Goal: Information Seeking & Learning: Learn about a topic

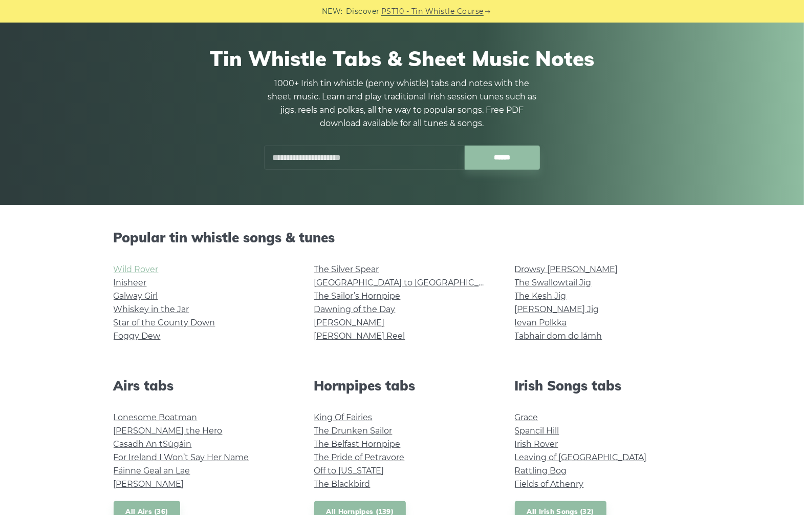
click at [146, 271] on link "Wild Rover" at bounding box center [136, 269] width 45 height 10
click at [137, 282] on link "Inisheer" at bounding box center [130, 283] width 33 height 10
click at [152, 311] on link "Whiskey in the Jar" at bounding box center [152, 309] width 76 height 10
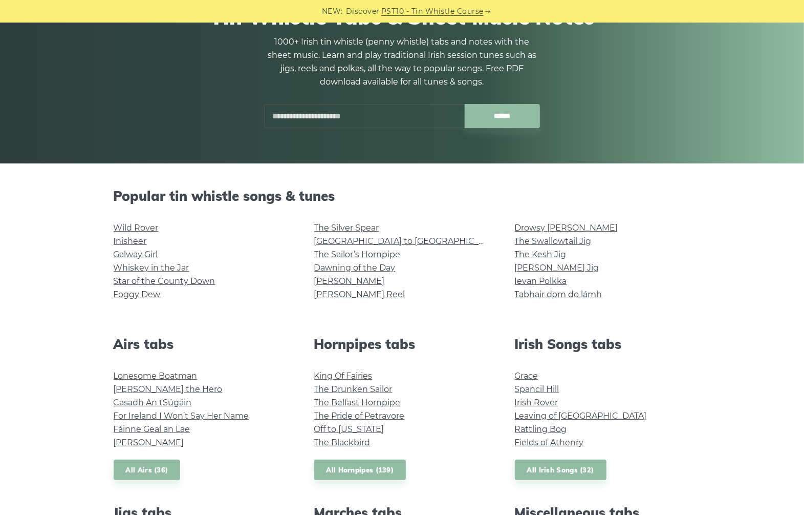
scroll to position [128, 0]
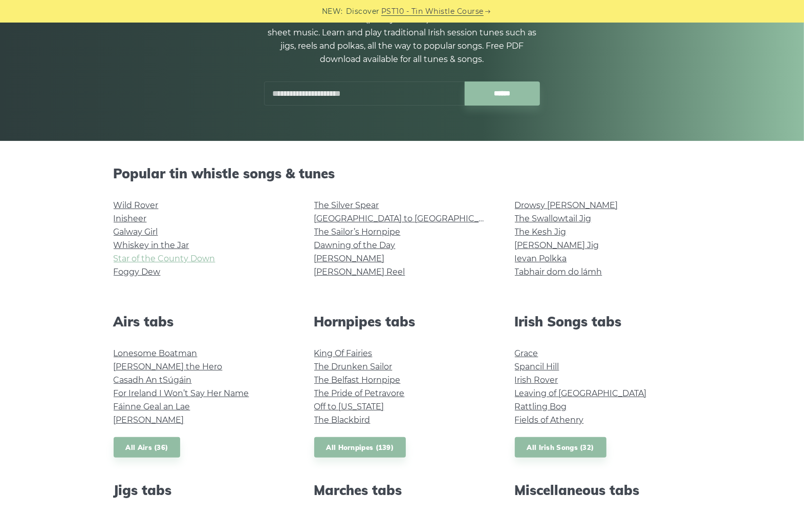
click at [143, 259] on link "Star of the County Down" at bounding box center [165, 258] width 102 height 10
click at [154, 270] on link "Foggy Dew" at bounding box center [137, 272] width 47 height 10
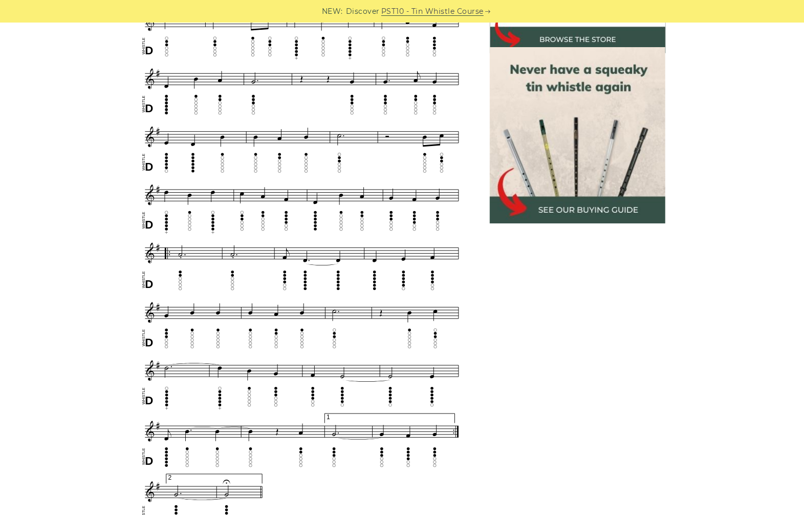
scroll to position [448, 0]
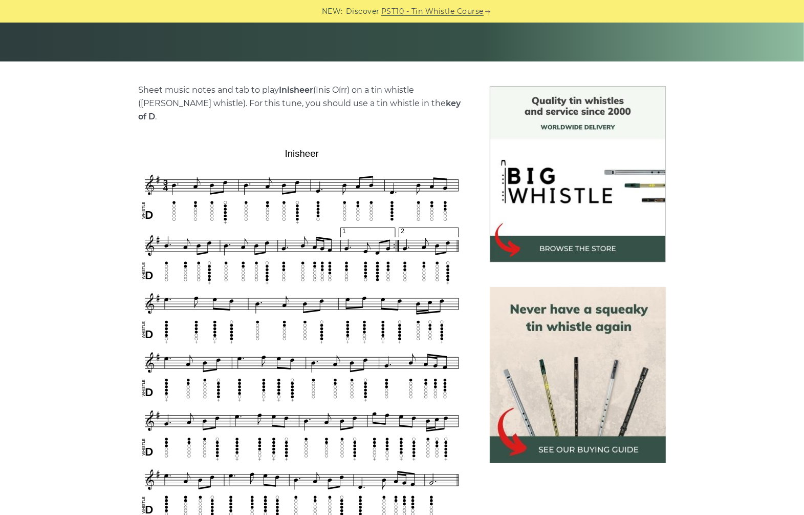
scroll to position [256, 0]
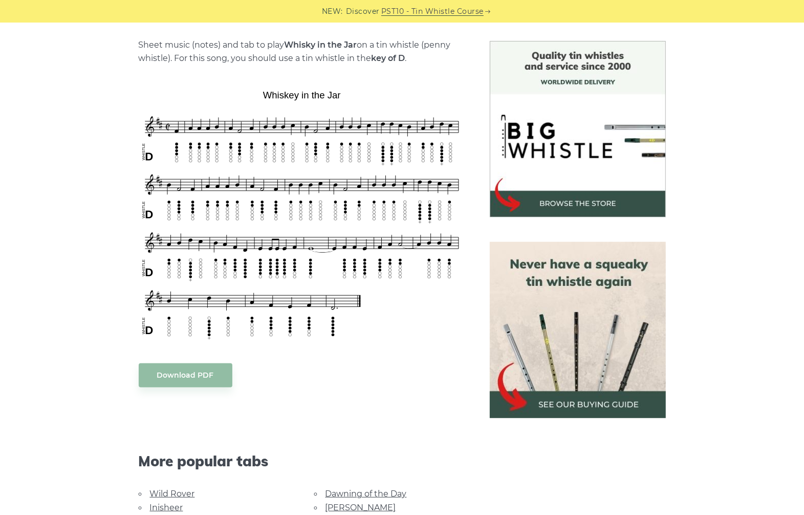
scroll to position [256, 0]
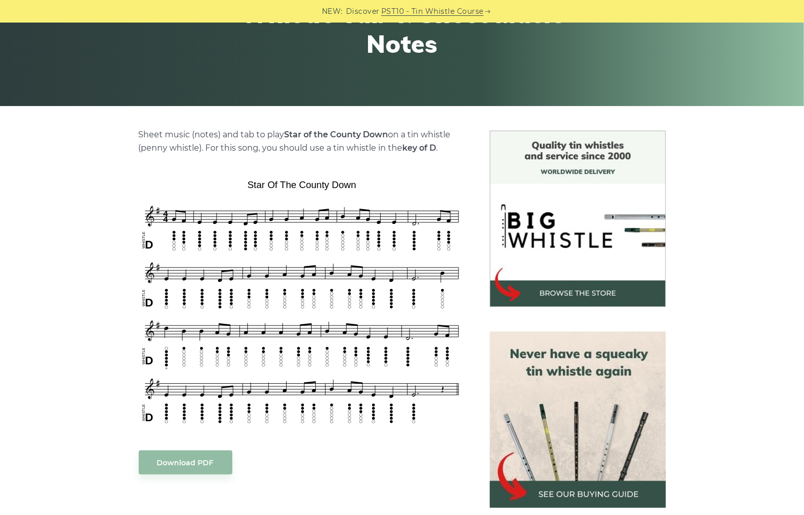
scroll to position [192, 0]
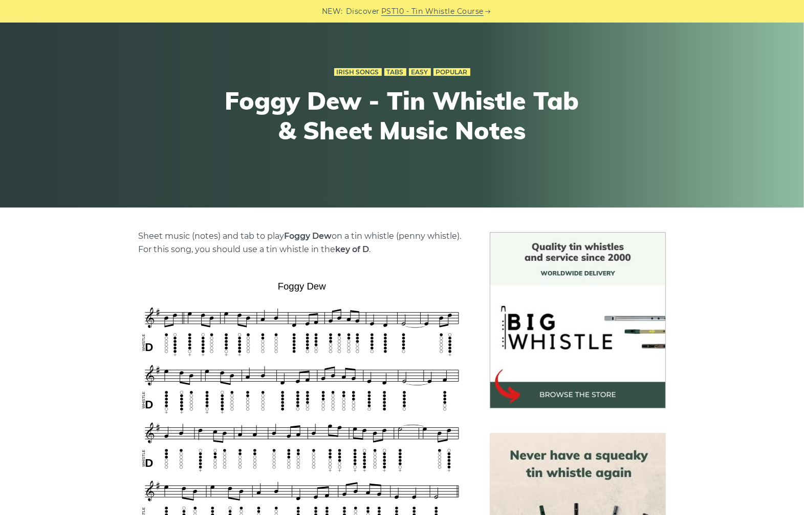
scroll to position [256, 0]
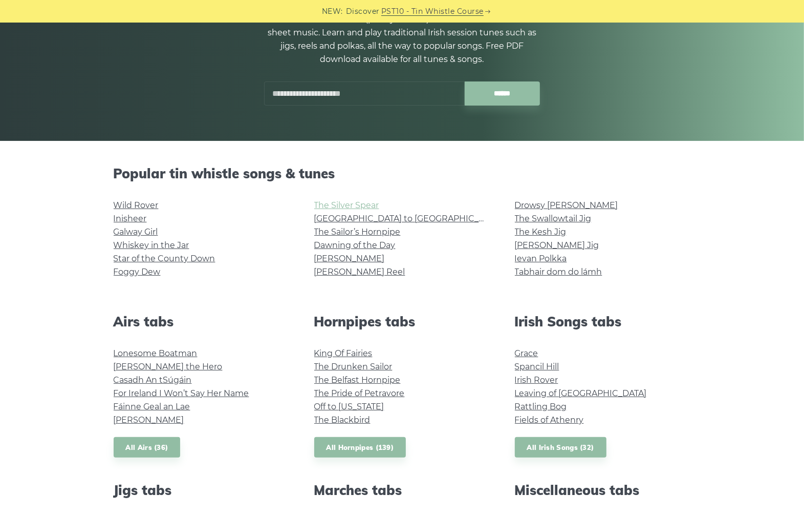
click at [360, 201] on link "The Silver Spear" at bounding box center [346, 205] width 65 height 10
click at [374, 219] on link "[GEOGRAPHIC_DATA] to [GEOGRAPHIC_DATA]" at bounding box center [408, 219] width 189 height 10
click at [334, 260] on link "[PERSON_NAME]" at bounding box center [349, 258] width 71 height 10
click at [164, 348] on li "Lonesome Boatman" at bounding box center [202, 353] width 176 height 13
click at [162, 356] on link "Lonesome Boatman" at bounding box center [156, 353] width 84 height 10
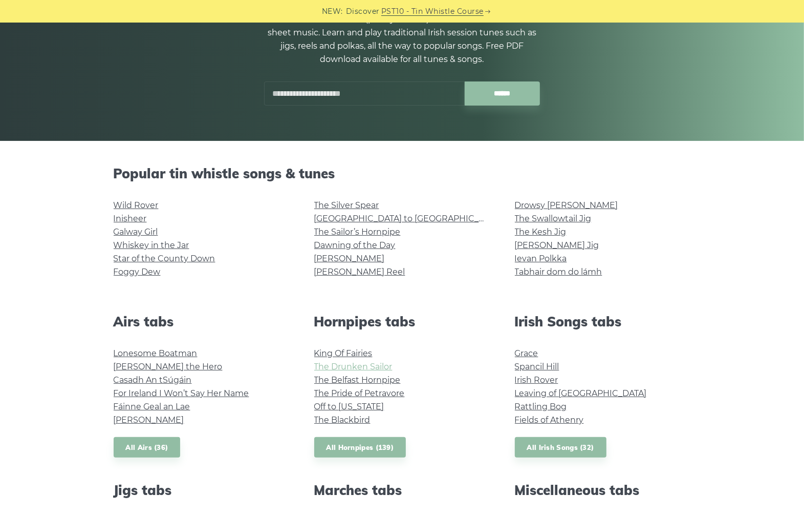
click at [341, 365] on link "The Drunken Sailor" at bounding box center [353, 367] width 78 height 10
click at [529, 349] on link "Grace" at bounding box center [527, 353] width 24 height 10
click at [534, 405] on link "Rattling Bog" at bounding box center [541, 406] width 52 height 10
click at [536, 423] on link "Fields of Athenry" at bounding box center [549, 420] width 69 height 10
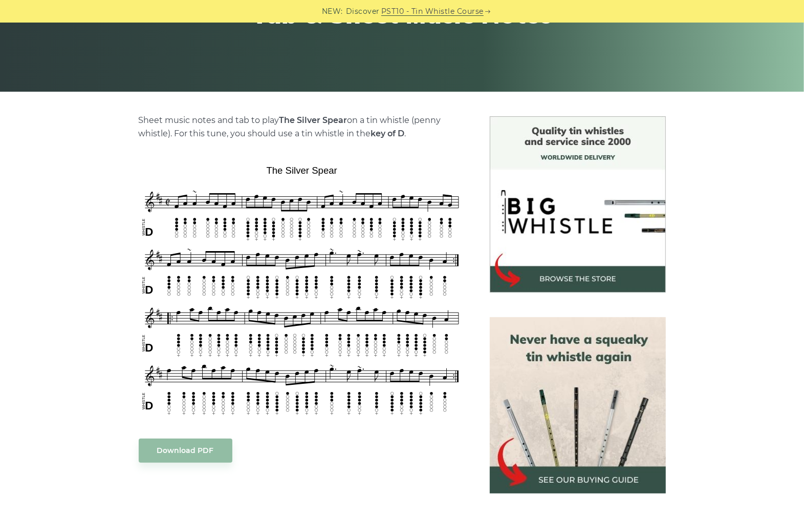
scroll to position [192, 0]
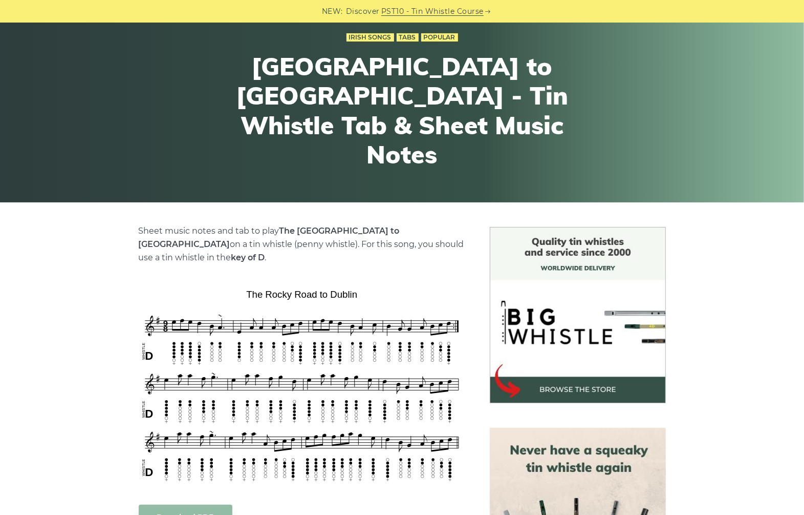
scroll to position [192, 0]
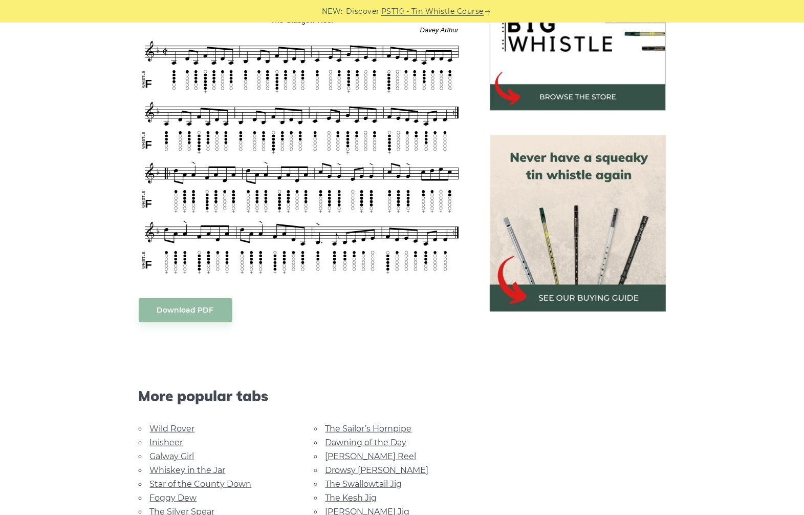
scroll to position [576, 0]
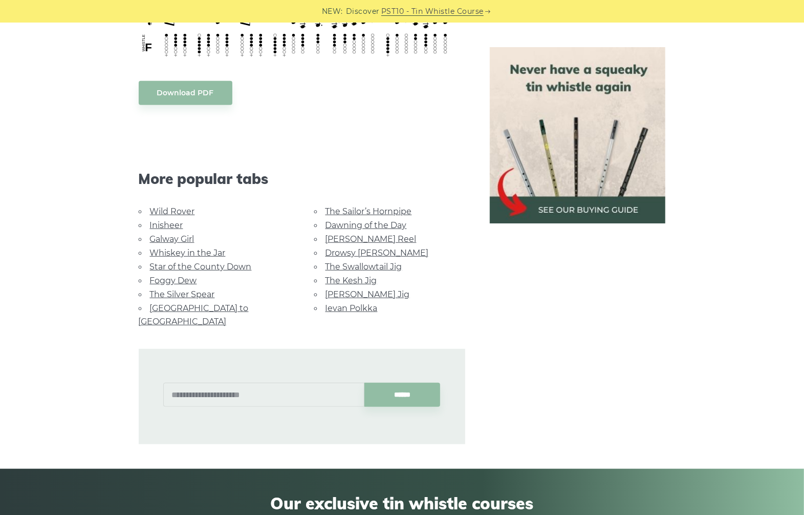
click at [347, 242] on link "[PERSON_NAME] Reel" at bounding box center [371, 239] width 91 height 10
click at [353, 253] on link "Drowsy [PERSON_NAME]" at bounding box center [377, 253] width 103 height 10
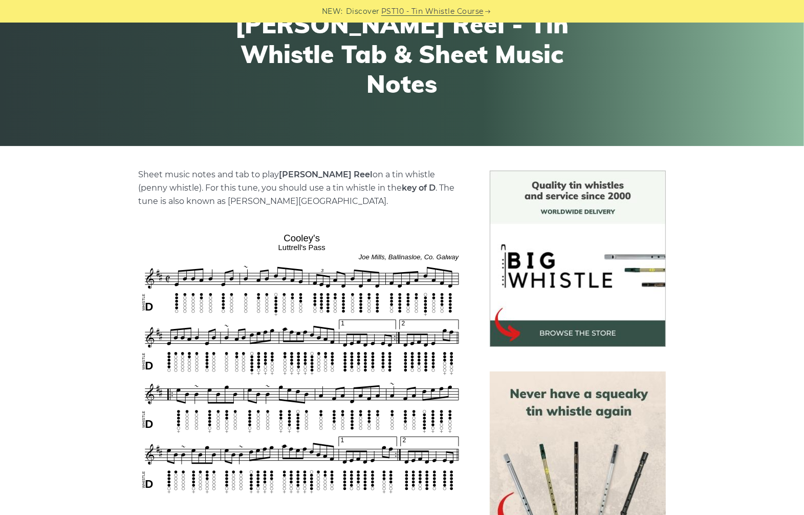
scroll to position [192, 0]
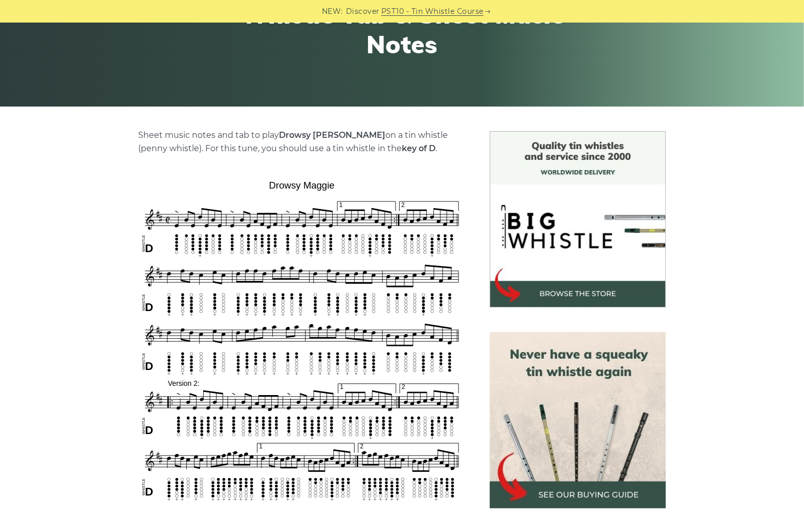
scroll to position [256, 0]
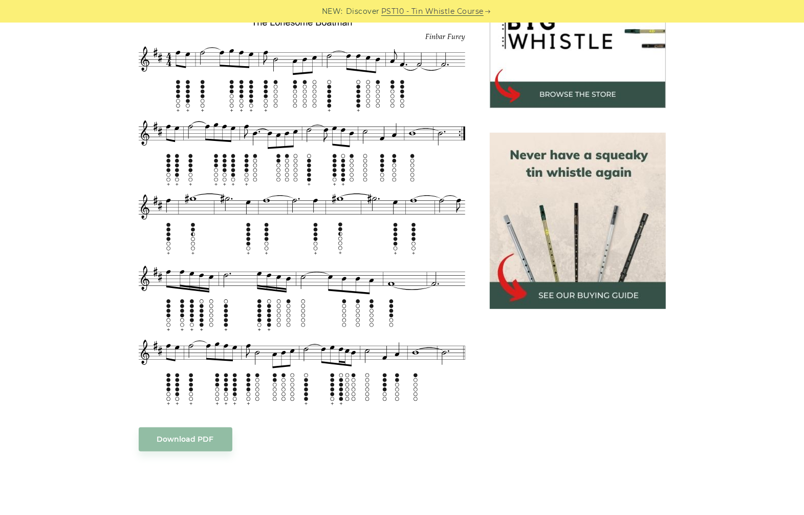
scroll to position [384, 0]
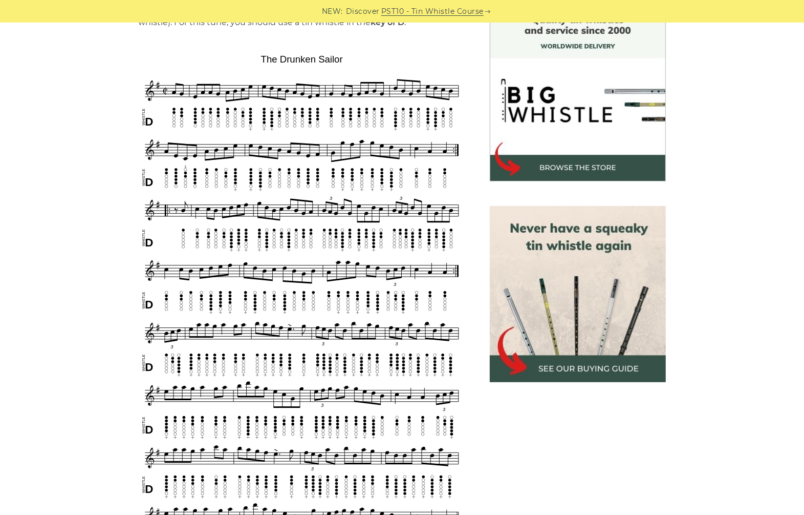
scroll to position [256, 0]
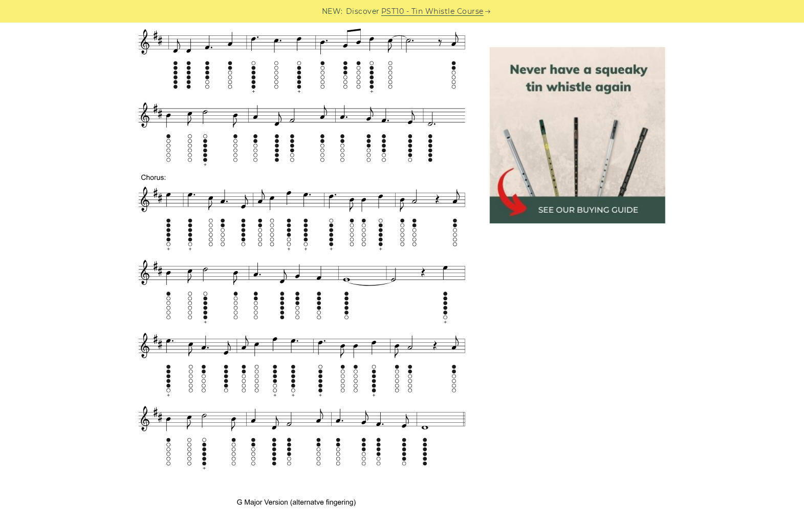
scroll to position [512, 0]
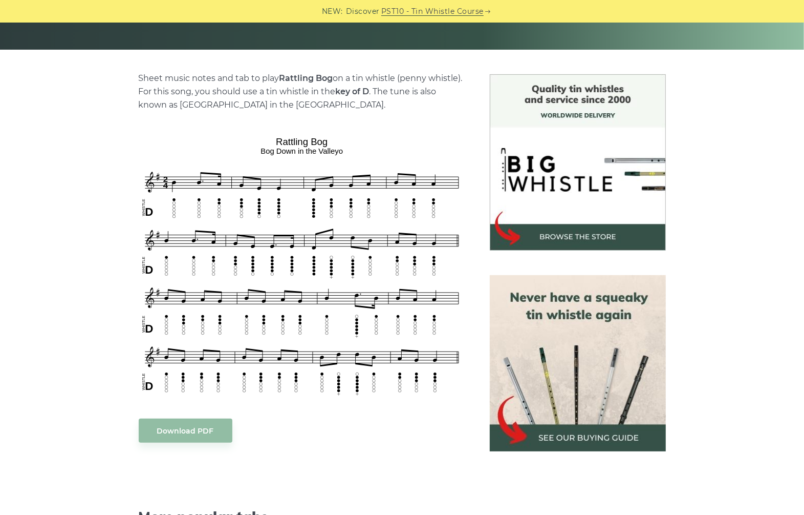
scroll to position [256, 0]
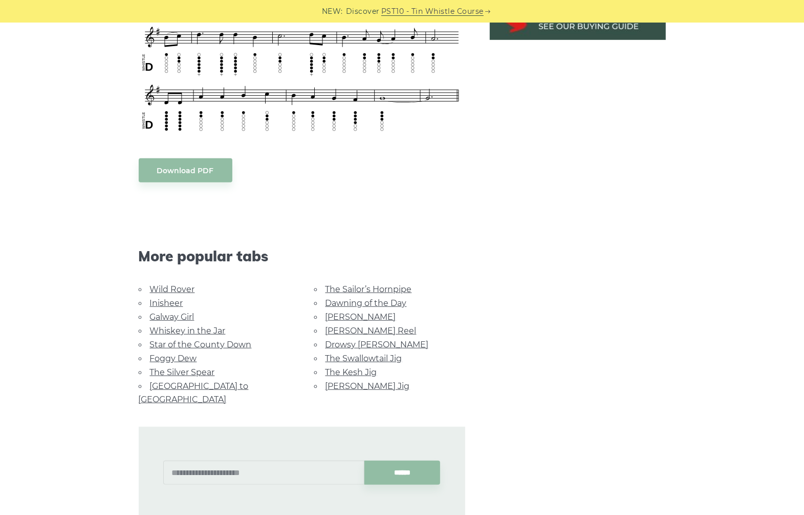
scroll to position [640, 0]
